Goal: Transaction & Acquisition: Book appointment/travel/reservation

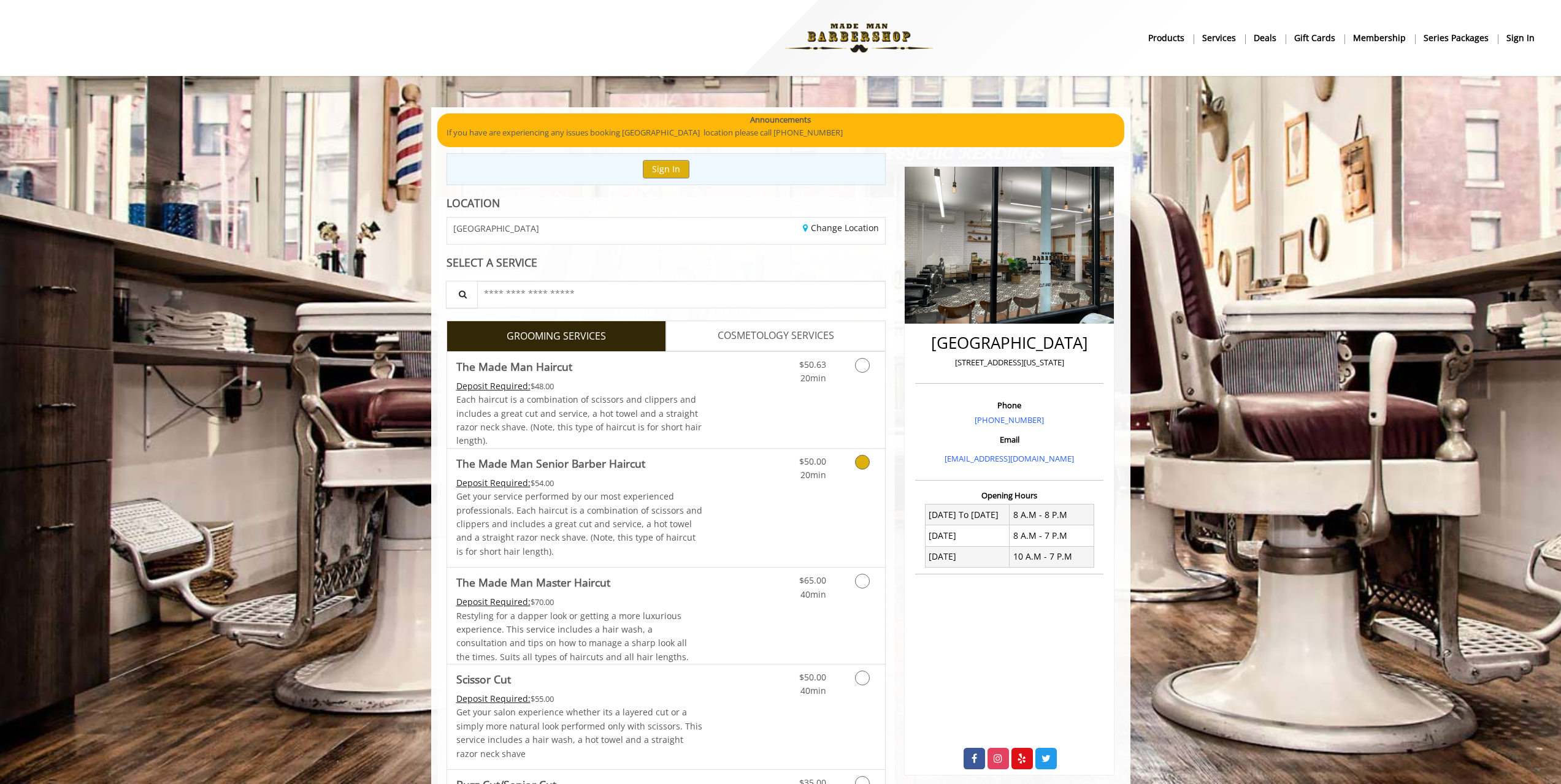
scroll to position [122, 0]
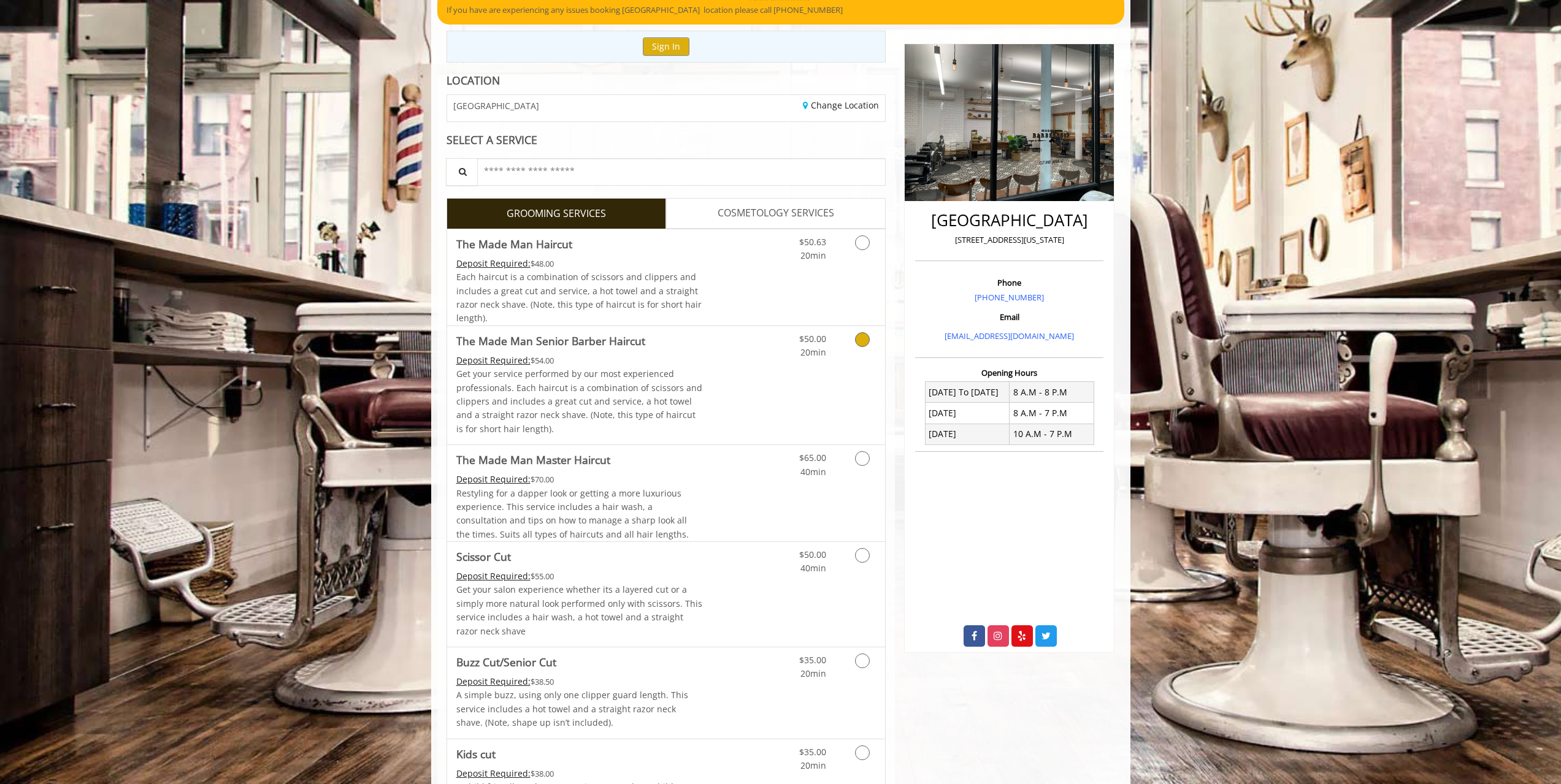
click at [860, 339] on icon "Grooming services" at bounding box center [862, 339] width 15 height 15
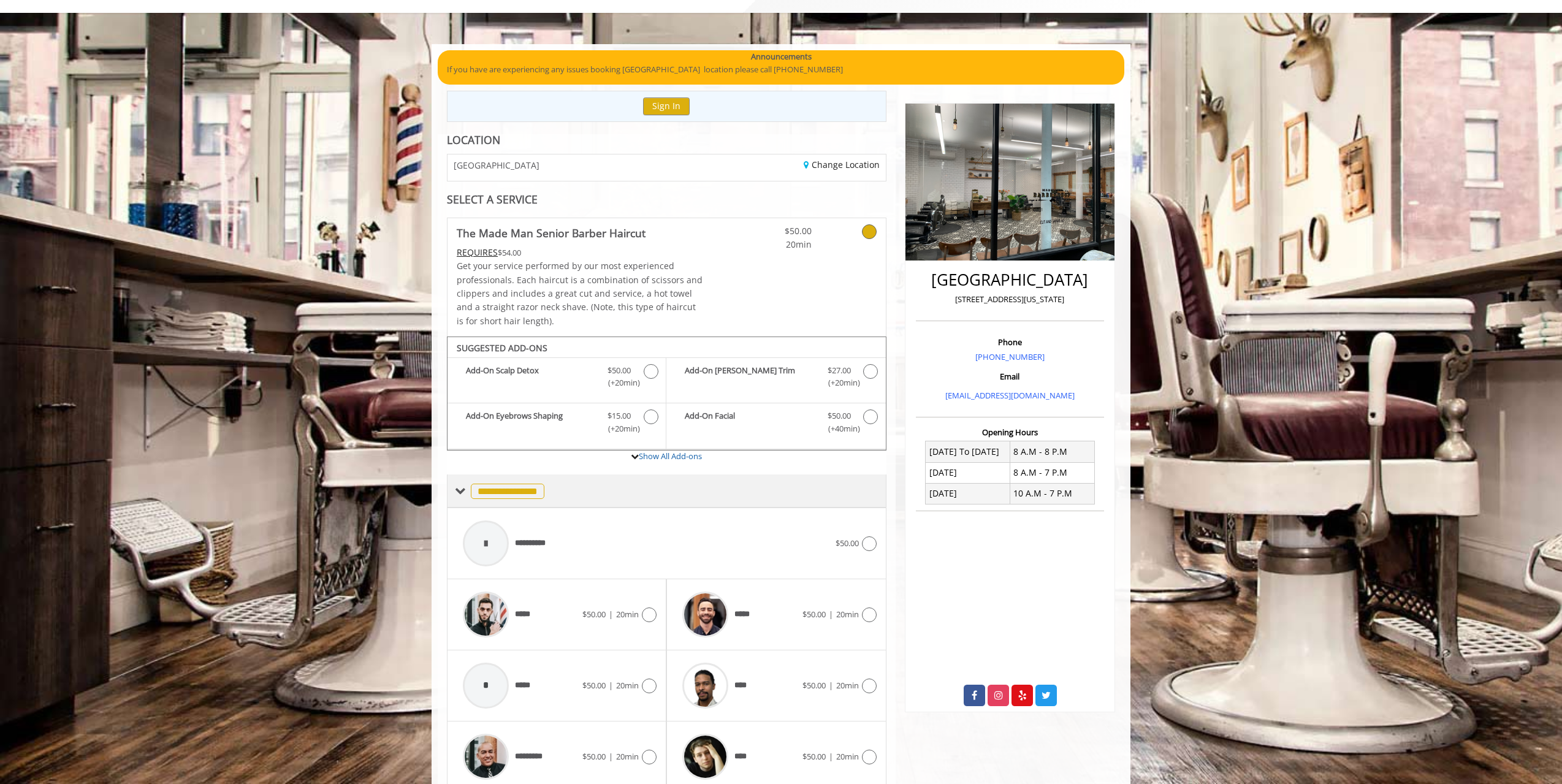
scroll to position [115, 0]
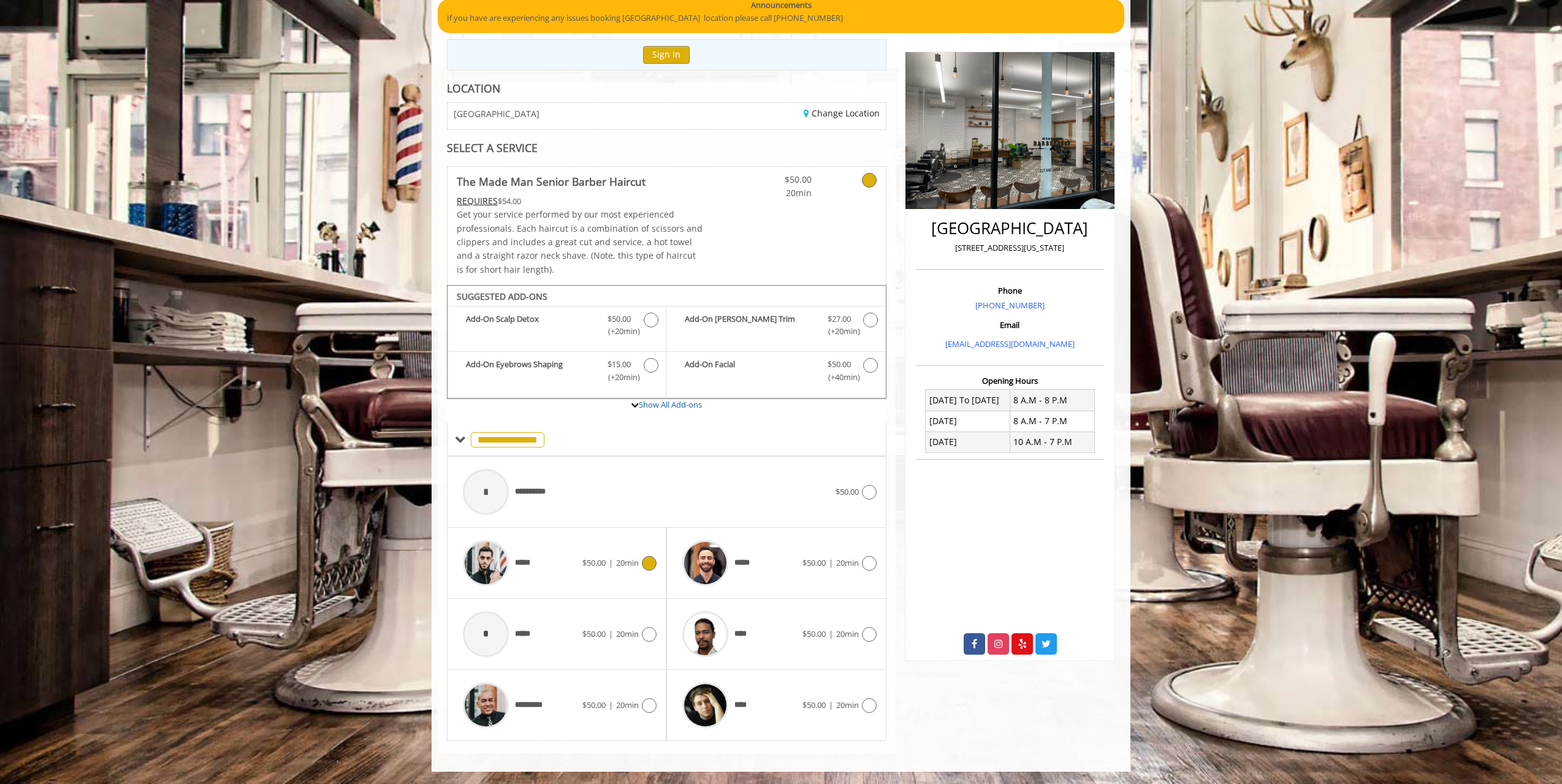
click at [643, 571] on div "***** $50.00 | 20min" at bounding box center [557, 564] width 200 height 58
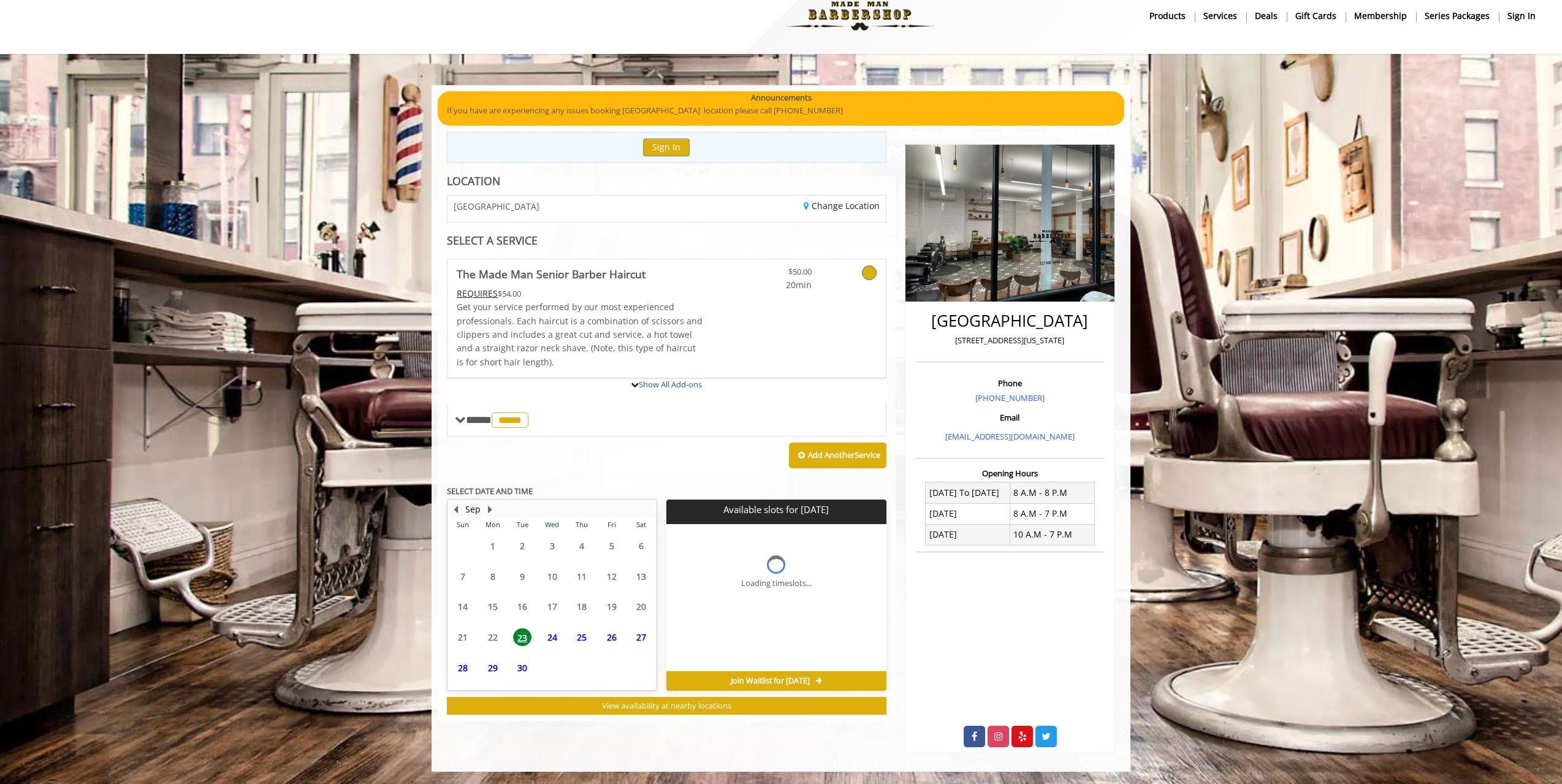
scroll to position [22, 0]
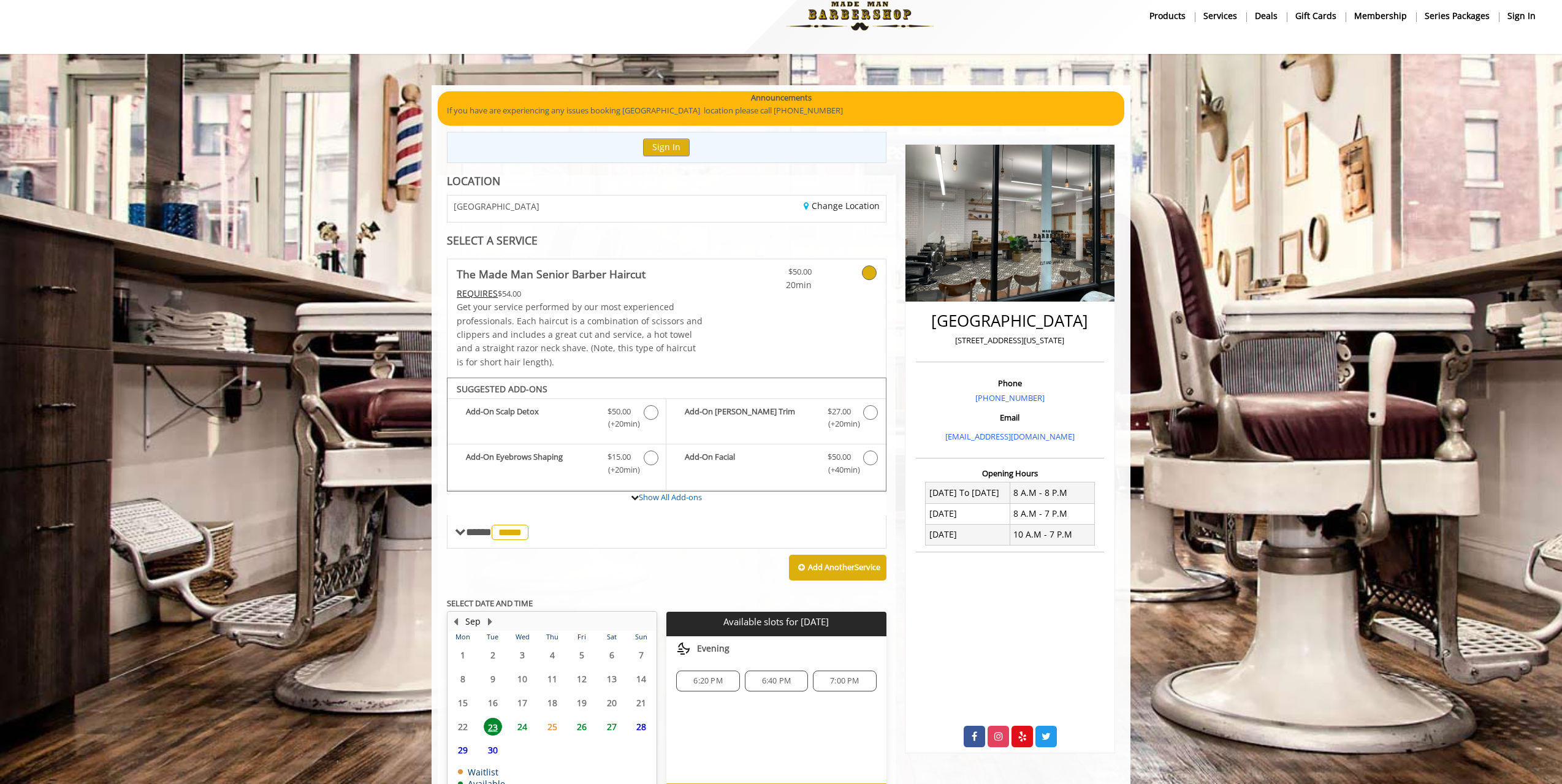
click at [846, 681] on div "Choose a time below for Tue, Sep 23 2025 Evening 6:20 PM 6:40 PM 7:00 PM" at bounding box center [776, 710] width 220 height 147
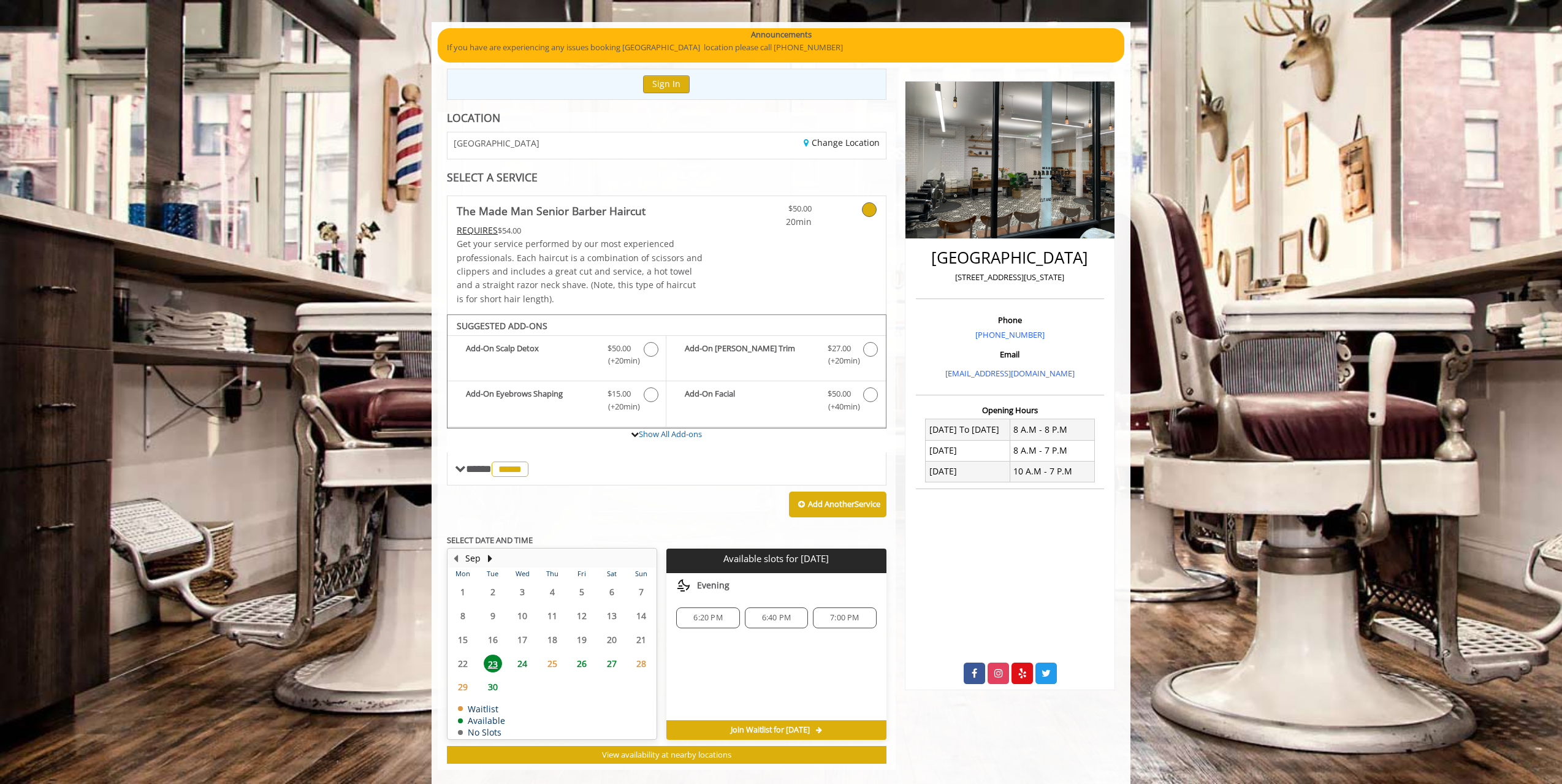
scroll to position [102, 0]
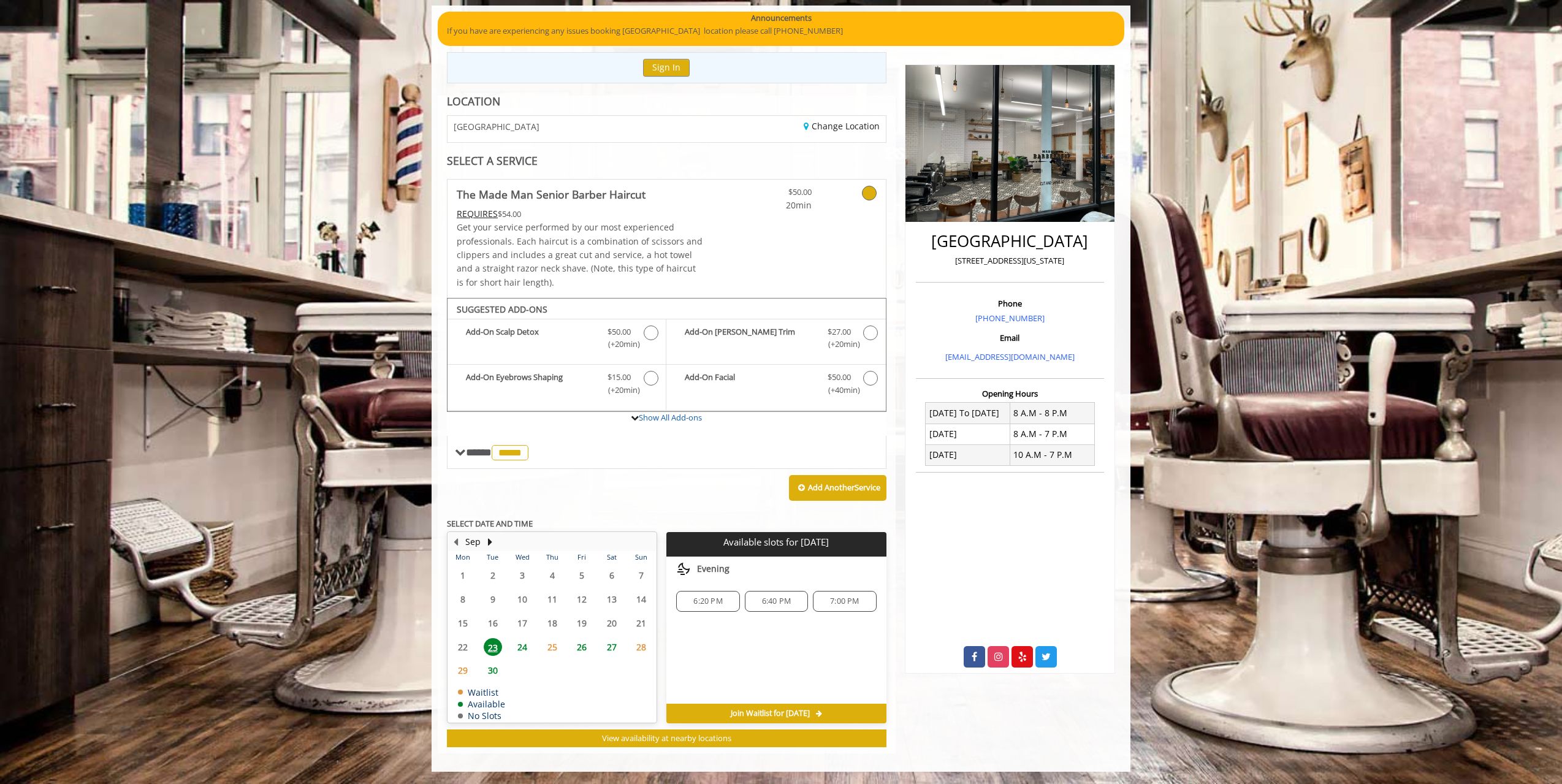
click at [843, 603] on span "7:00 PM" at bounding box center [844, 601] width 28 height 9
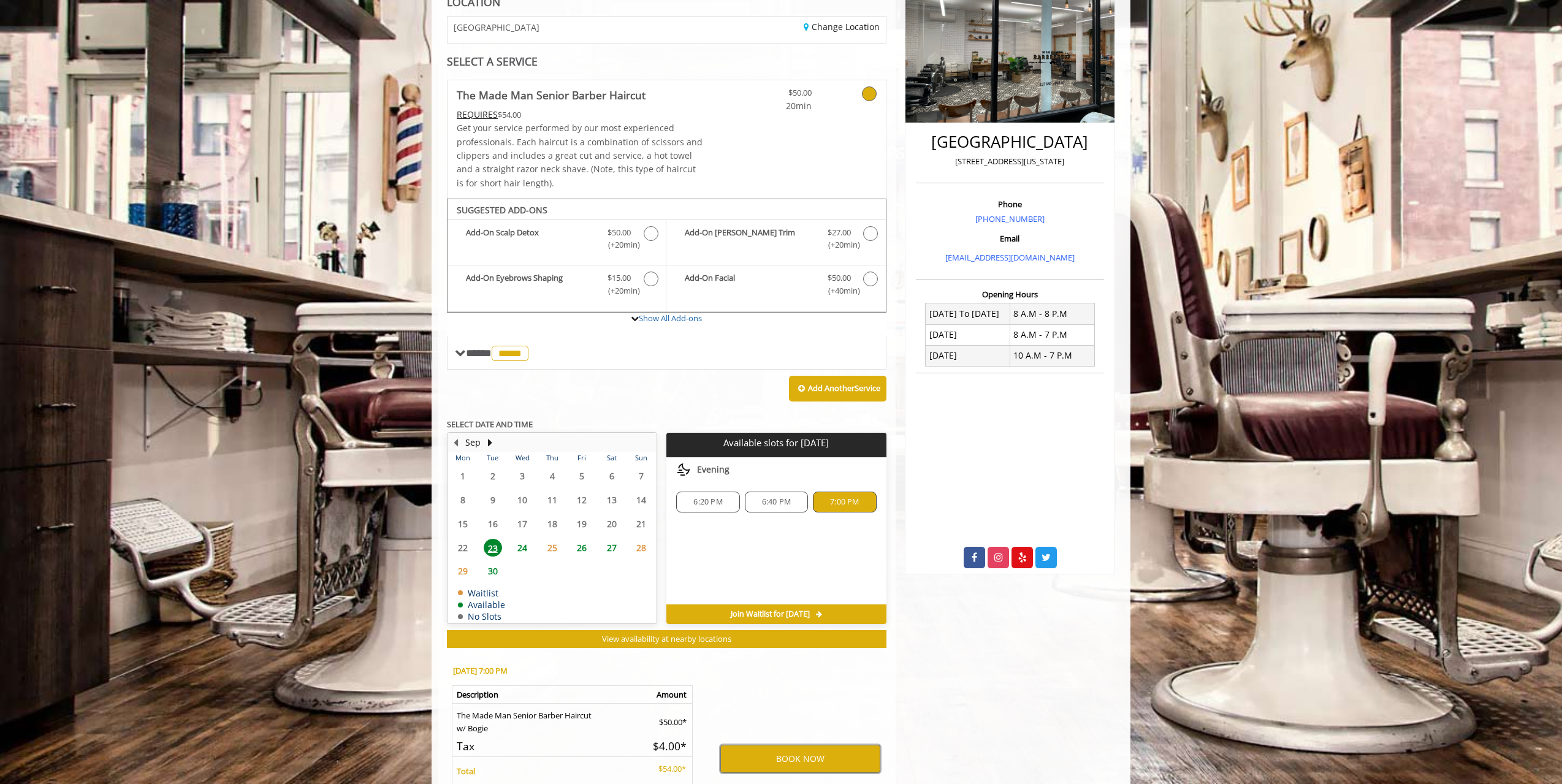
scroll to position [324, 0]
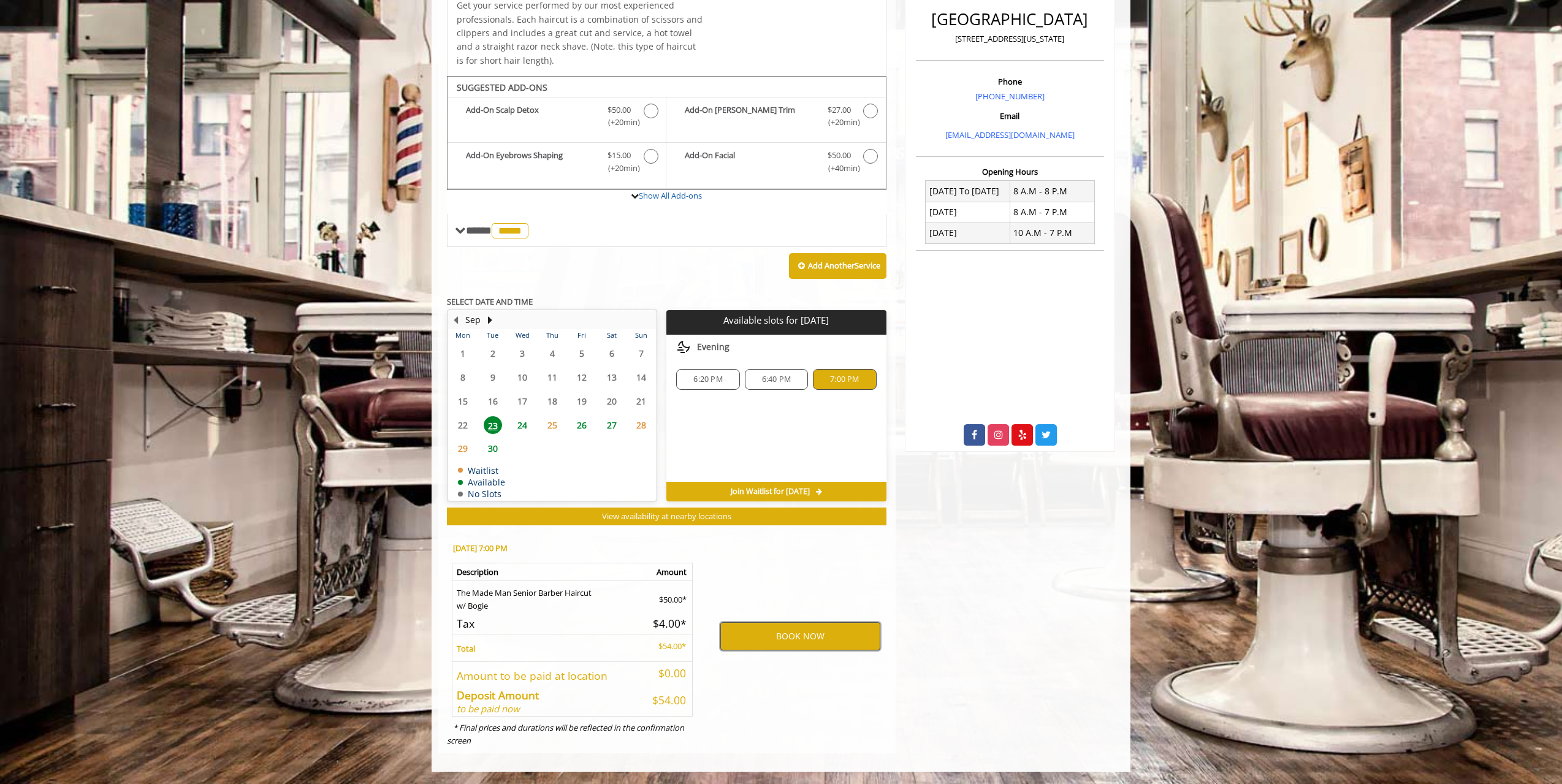
click at [798, 635] on button "BOOK NOW" at bounding box center [800, 636] width 160 height 28
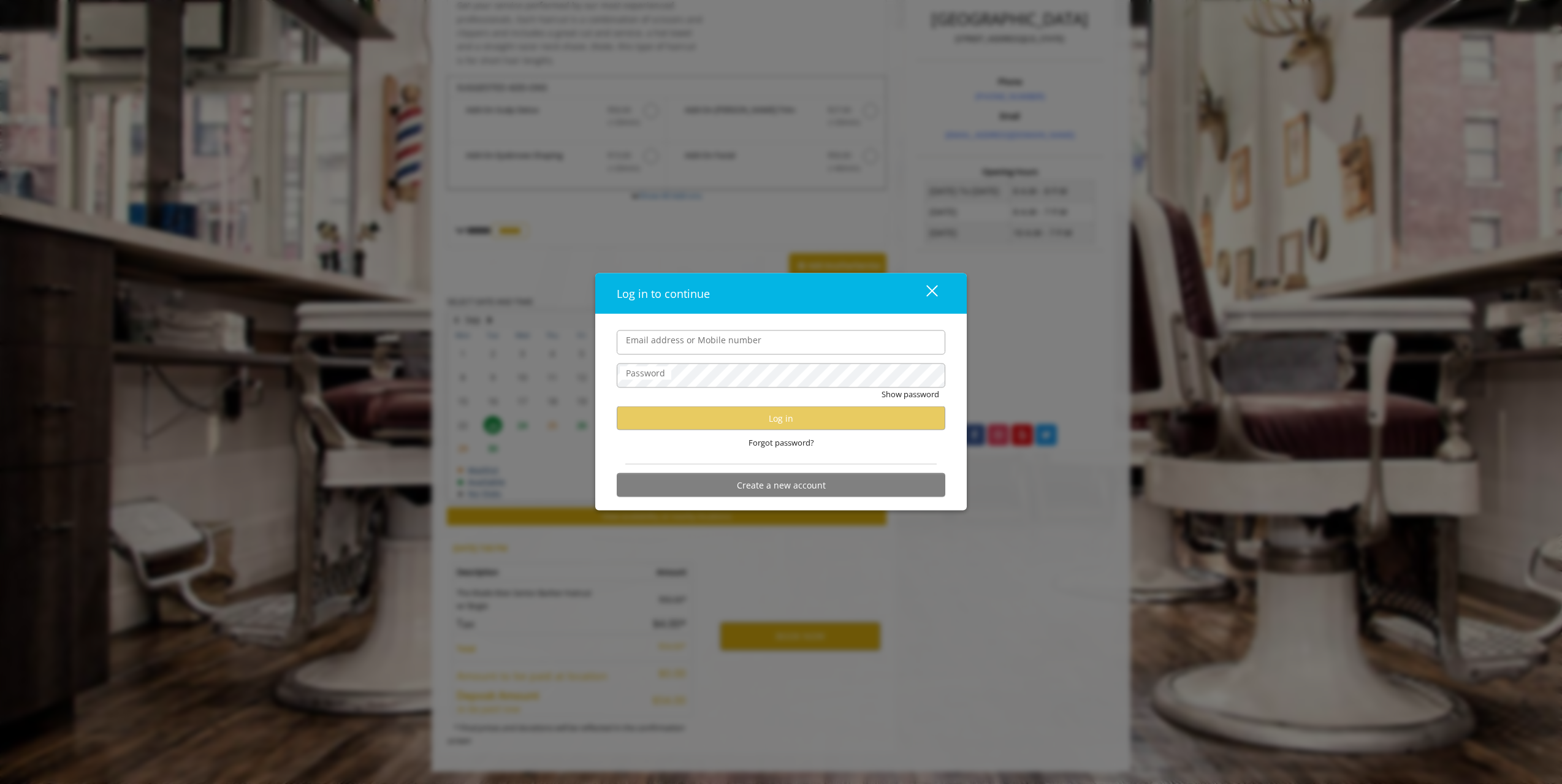
click at [696, 347] on input "Email address or Mobile number" at bounding box center [781, 341] width 329 height 24
type input "**********"
click at [821, 418] on button "Log in" at bounding box center [781, 418] width 329 height 24
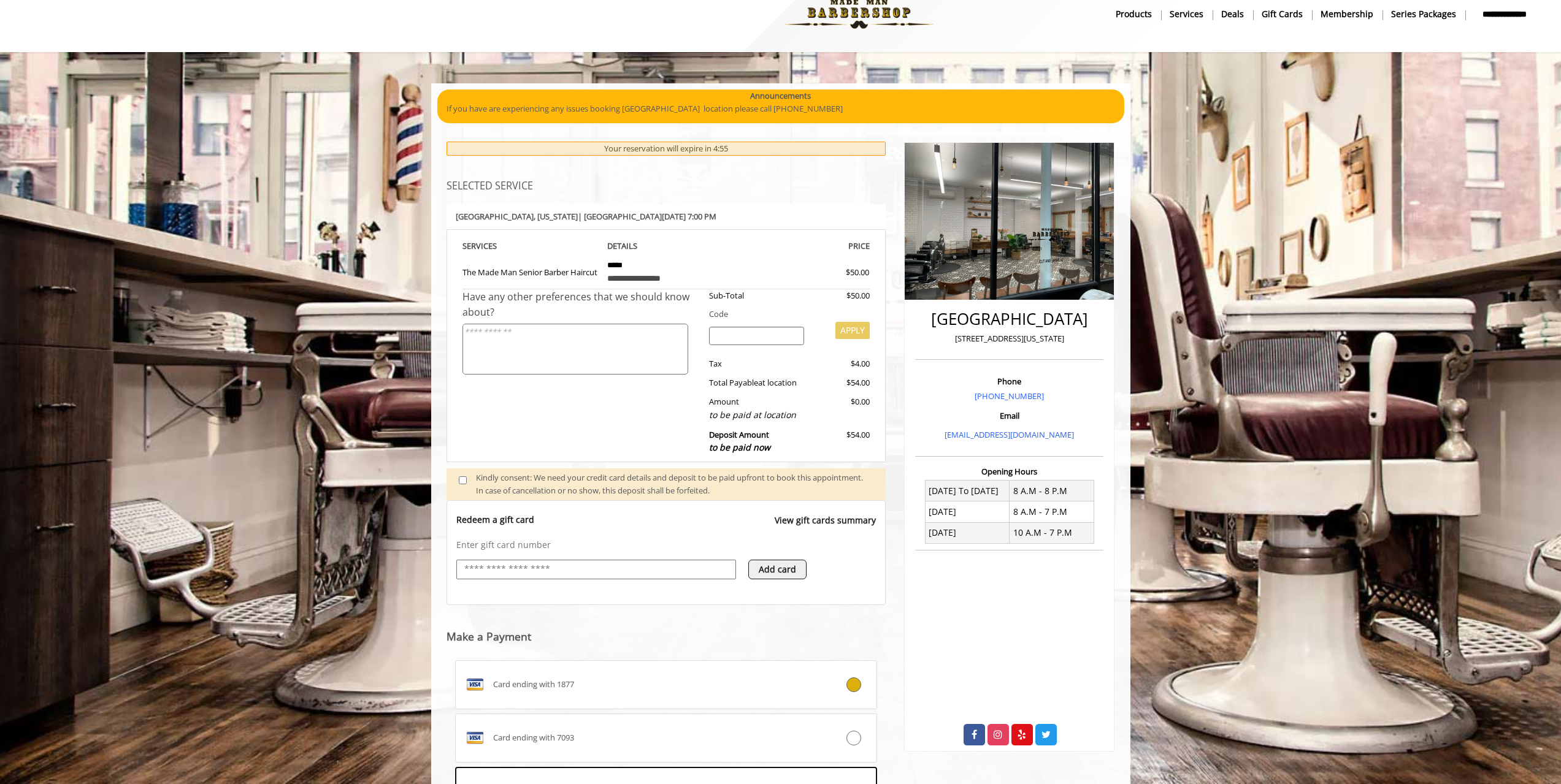
scroll to position [146, 0]
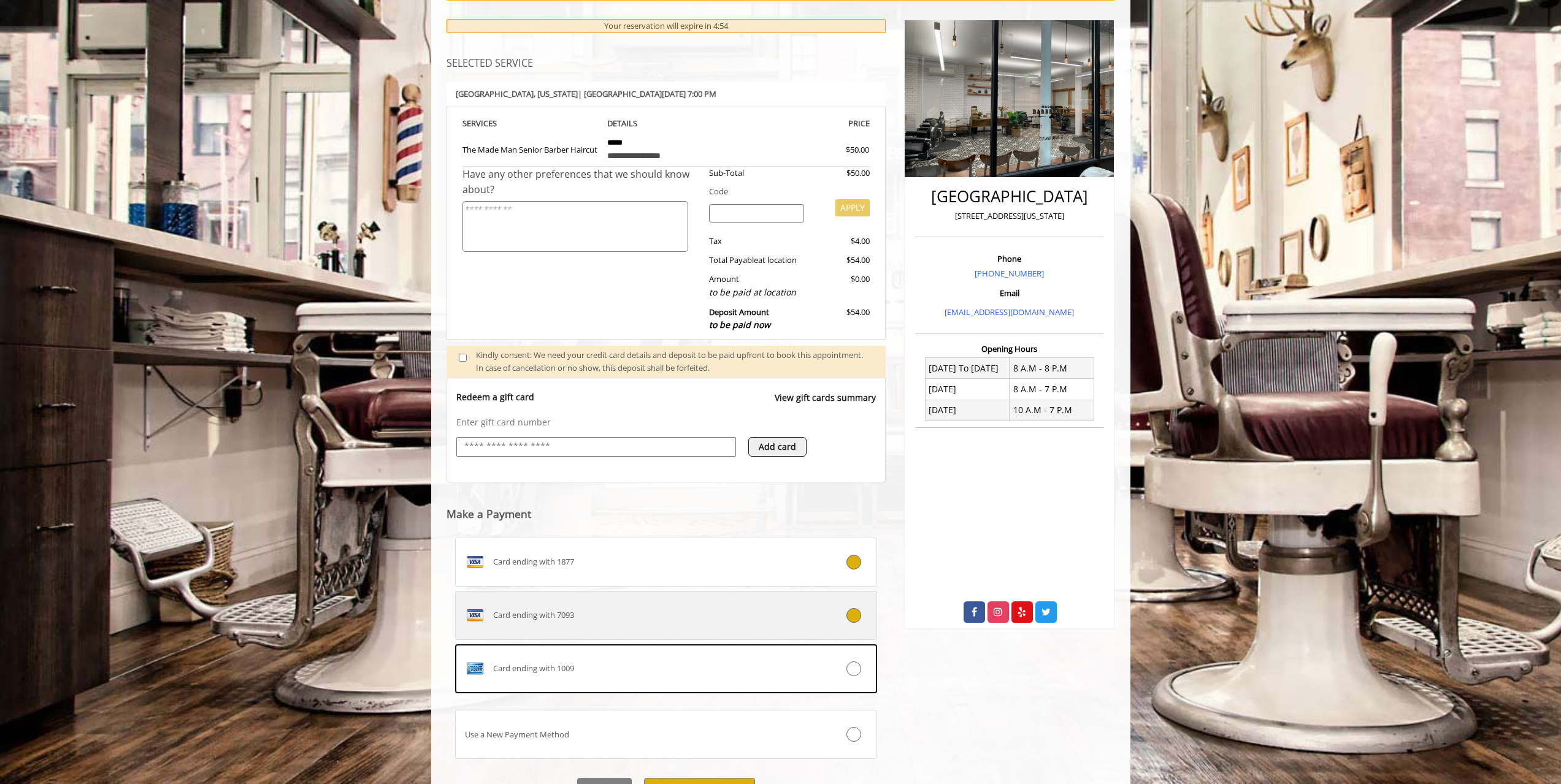
click at [769, 627] on label "Card ending with 7093" at bounding box center [666, 616] width 422 height 49
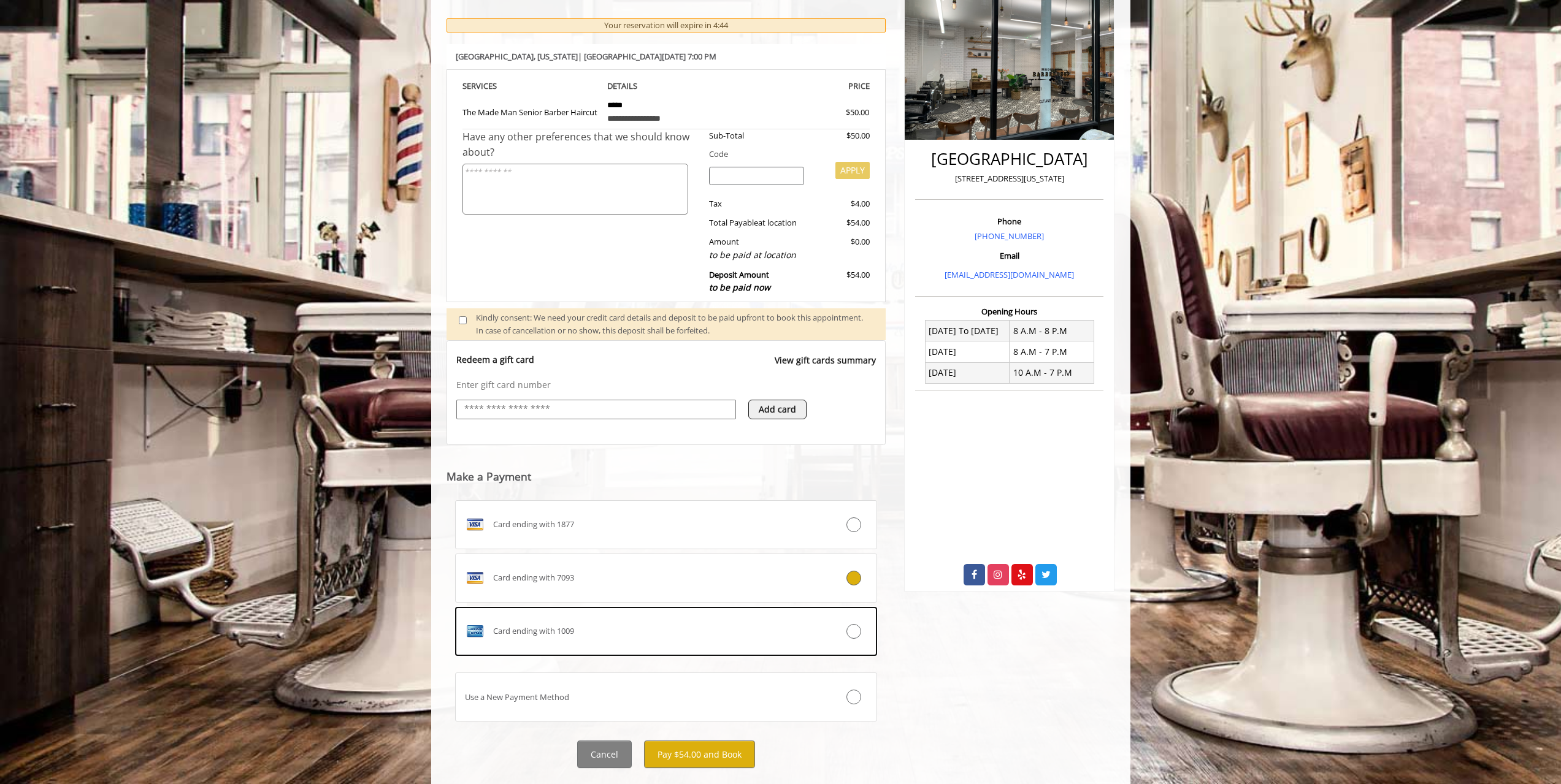
scroll to position [211, 0]
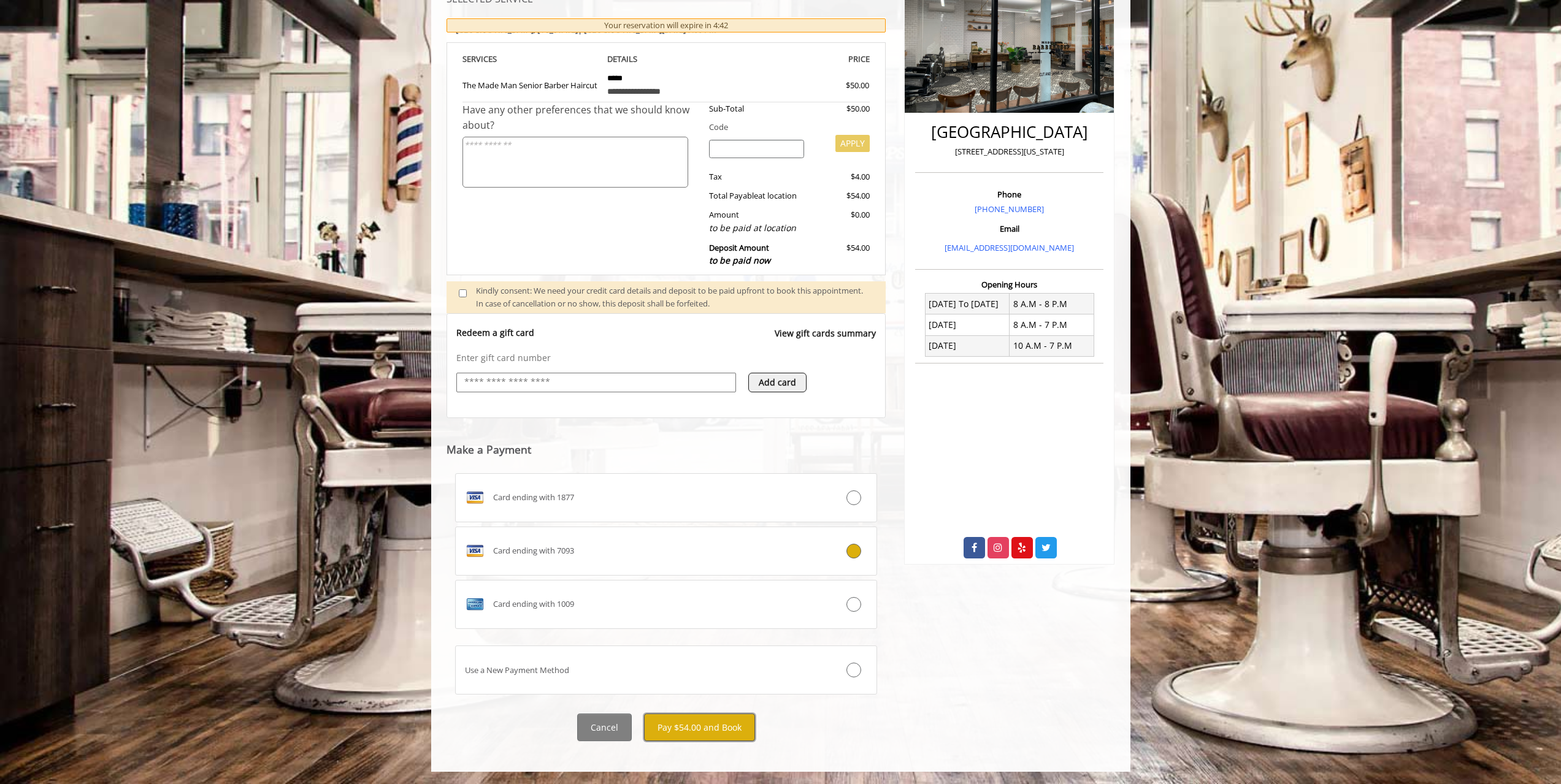
click at [709, 729] on button "Pay $54.00 and Book" at bounding box center [699, 727] width 111 height 28
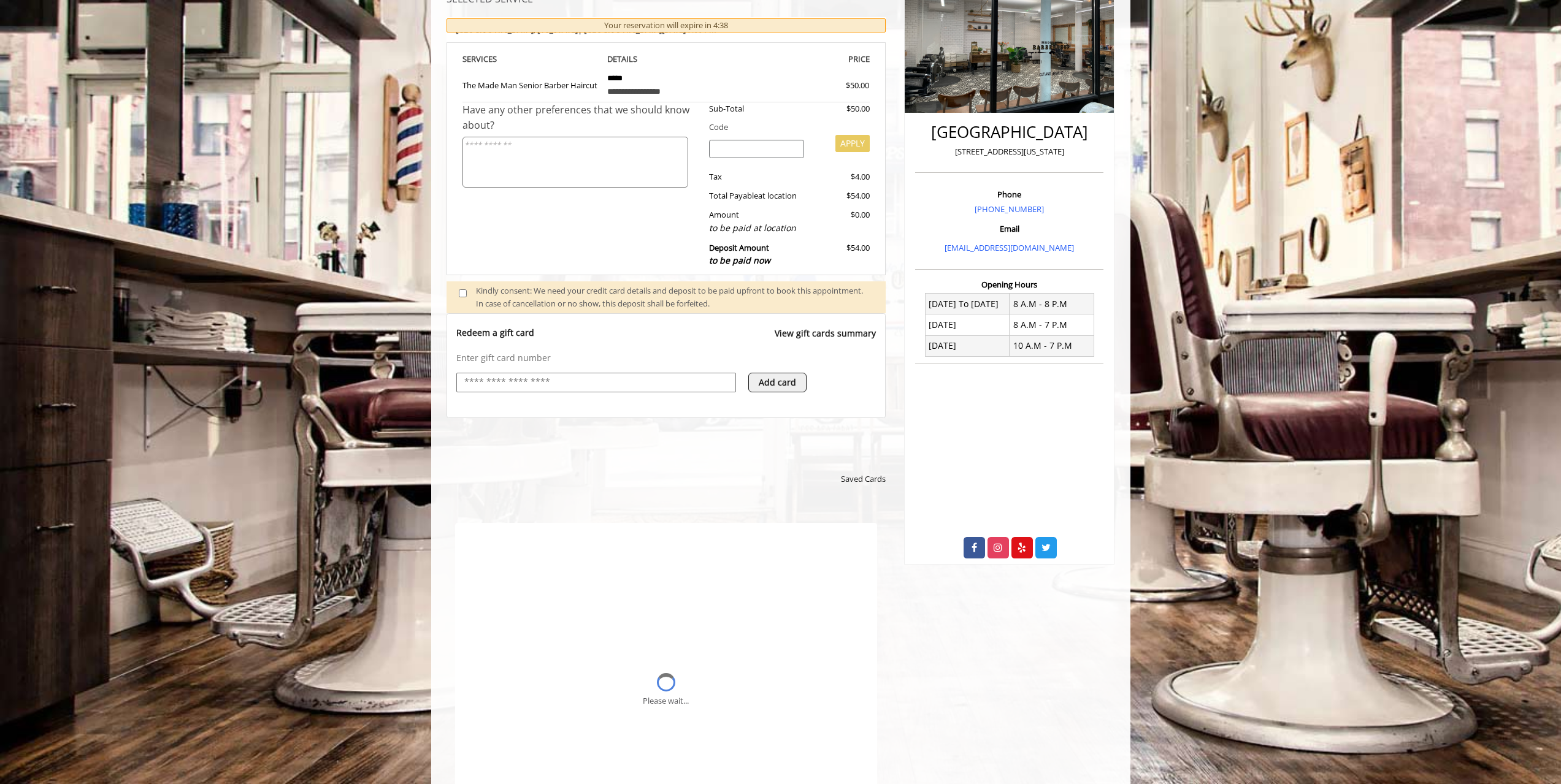
scroll to position [0, 0]
